Goal: Check status: Check status

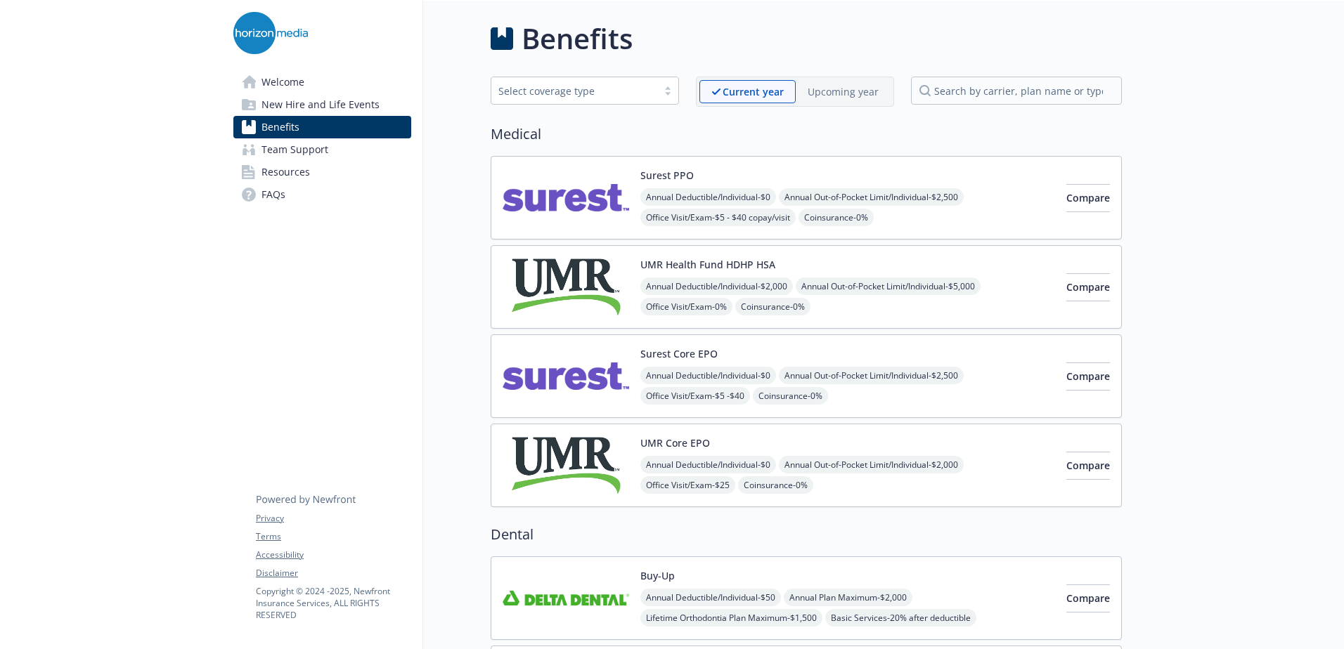
scroll to position [2863, 0]
